Goal: Find specific page/section: Find specific page/section

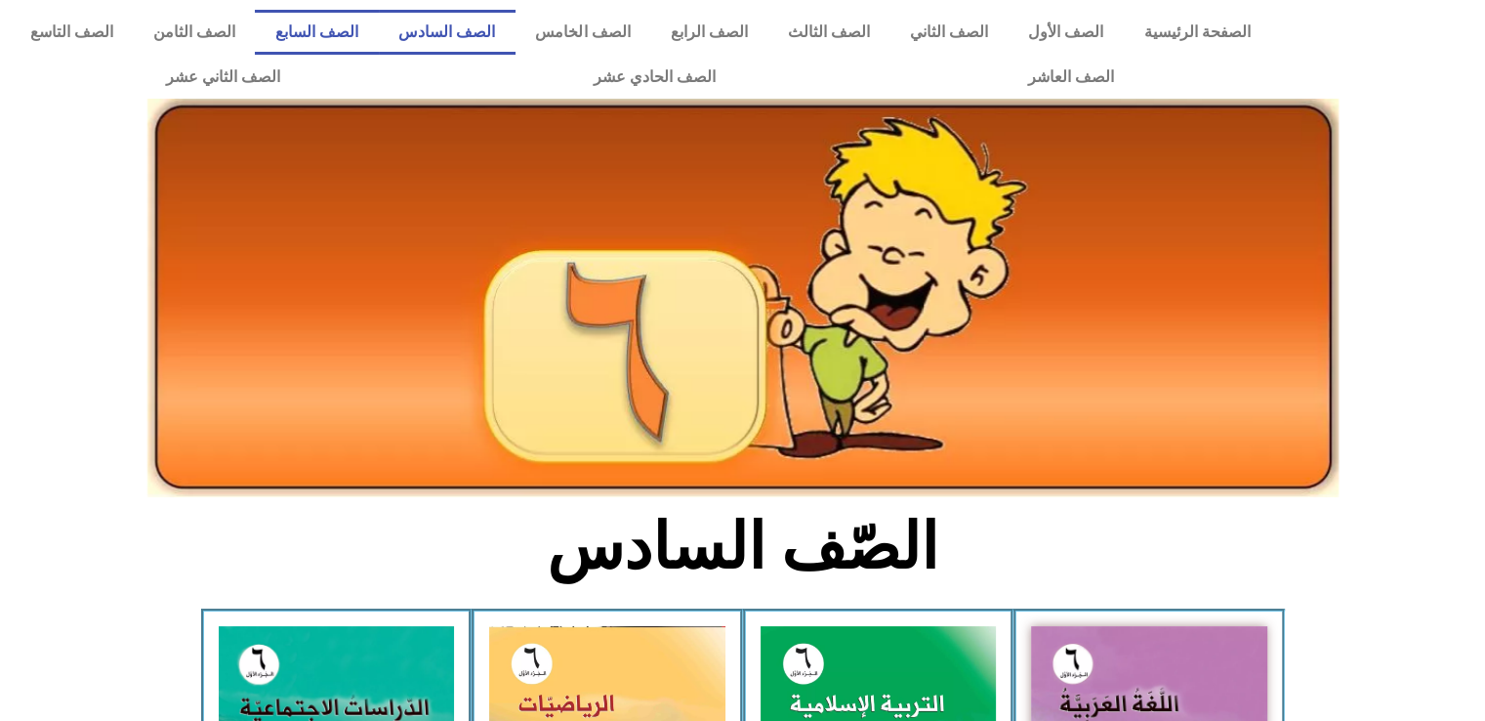
click at [378, 37] on link "الصف السابع" at bounding box center [316, 32] width 123 height 45
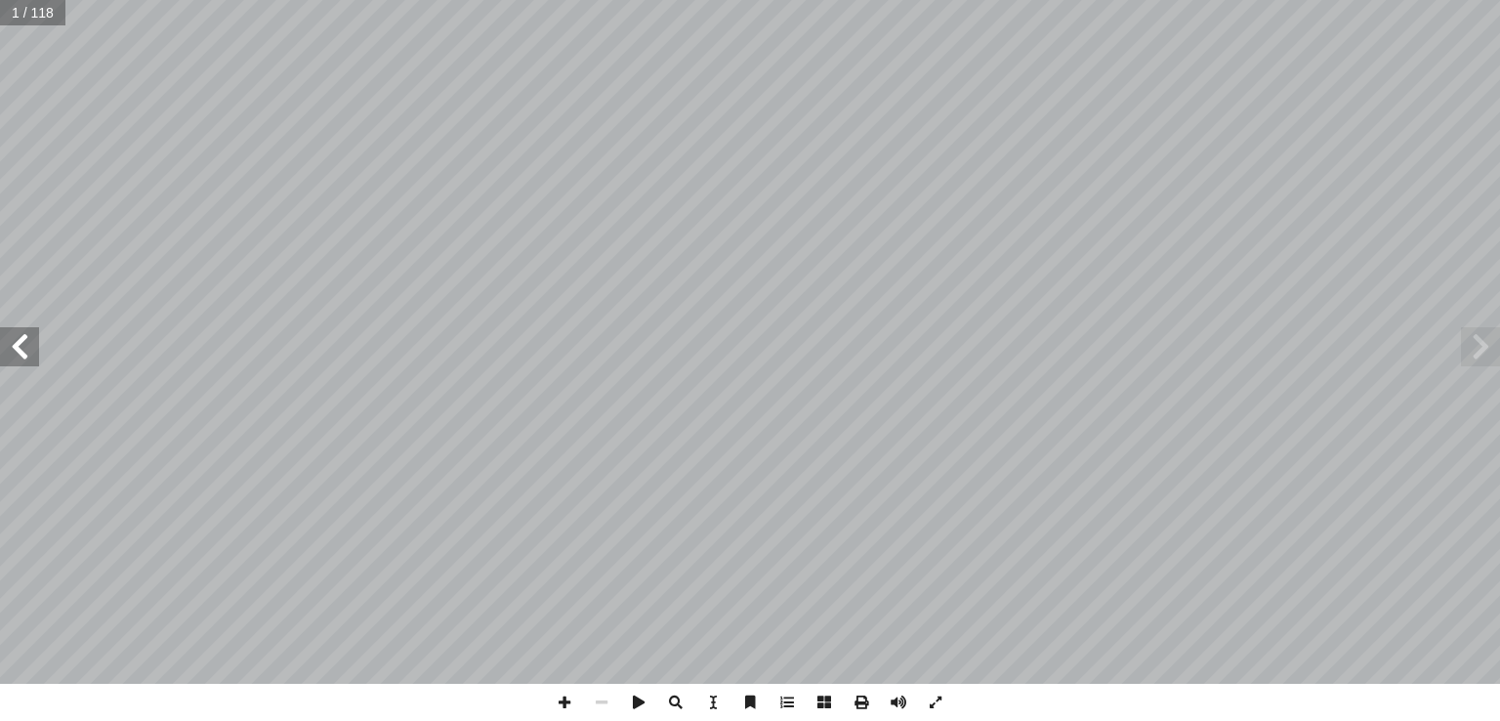
click at [13, 338] on span at bounding box center [19, 346] width 39 height 39
click at [13, 337] on span at bounding box center [19, 346] width 39 height 39
